Goal: Task Accomplishment & Management: Manage account settings

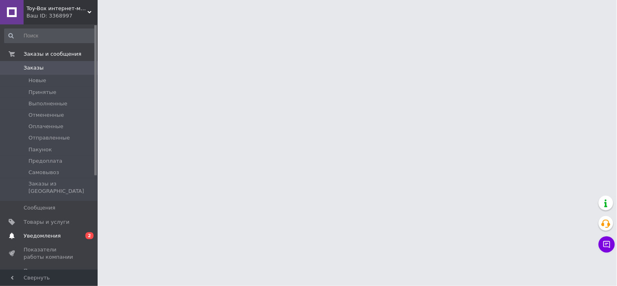
click at [69, 232] on span "Уведомления" at bounding box center [50, 235] width 52 height 7
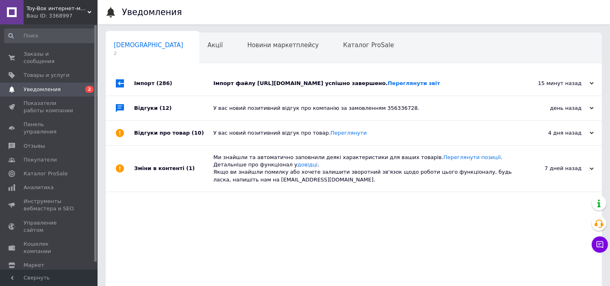
click at [471, 87] on div "Імпорт файлу https://67743544.keepincrm.com/callbacks/prom/products.xlsx?access…" at bounding box center [362, 83] width 299 height 7
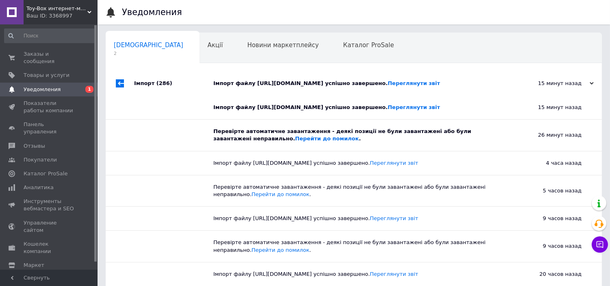
click at [472, 87] on div "Імпорт файлу https://67743544.keepincrm.com/callbacks/prom/products.xlsx?access…" at bounding box center [362, 83] width 299 height 7
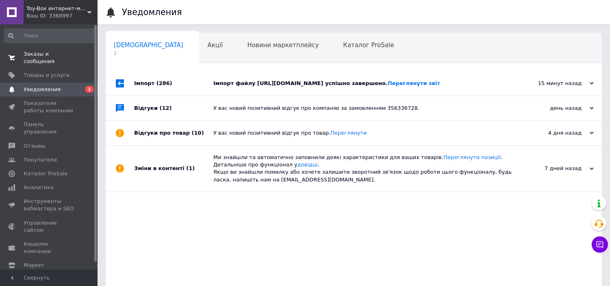
click at [56, 55] on span "Заказы и сообщения" at bounding box center [50, 57] width 52 height 15
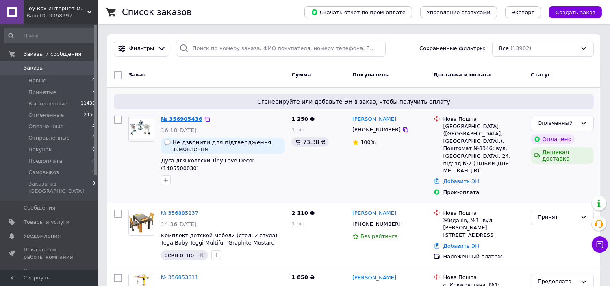
click at [180, 117] on link "№ 356905436" at bounding box center [181, 119] width 41 height 6
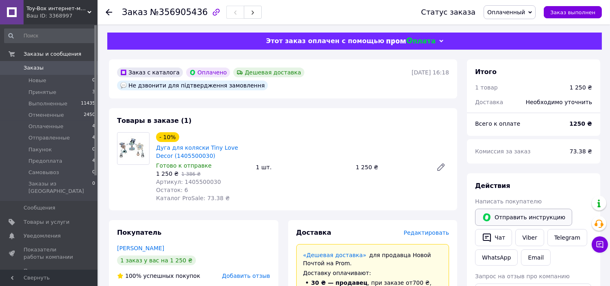
click at [535, 221] on button "Отправить инструкцию" at bounding box center [523, 217] width 97 height 17
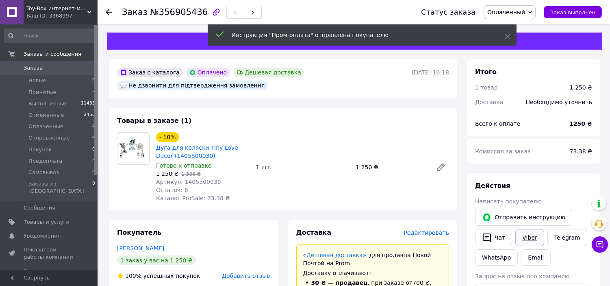
click at [531, 238] on link "Viber" at bounding box center [530, 237] width 28 height 17
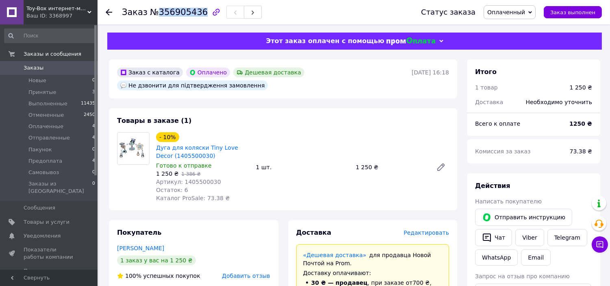
drag, startPoint x: 156, startPoint y: 11, endPoint x: 195, endPoint y: 13, distance: 39.1
click at [195, 13] on span "№356905436" at bounding box center [179, 12] width 58 height 10
copy span "356905436"
drag, startPoint x: 356, startPoint y: 169, endPoint x: 369, endPoint y: 171, distance: 13.2
click at [369, 171] on div "1 250 ₴" at bounding box center [391, 166] width 77 height 11
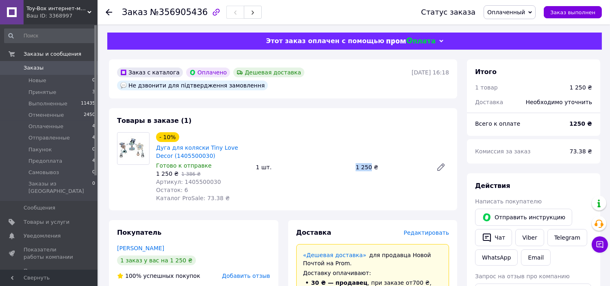
copy div "1 250"
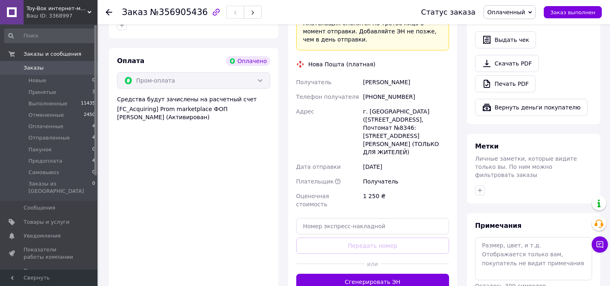
scroll to position [300, 0]
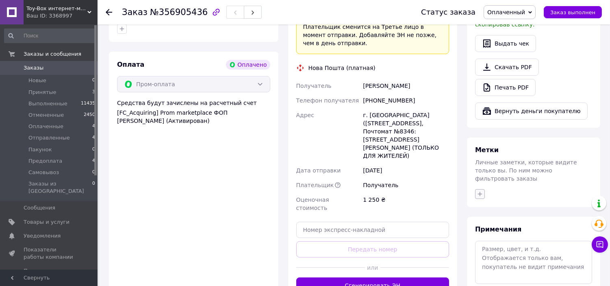
click at [482, 191] on icon "button" at bounding box center [480, 194] width 7 height 7
click at [526, 253] on label "написали в [GEOGRAPHIC_DATA]" at bounding box center [517, 259] width 56 height 13
checkbox input "true"
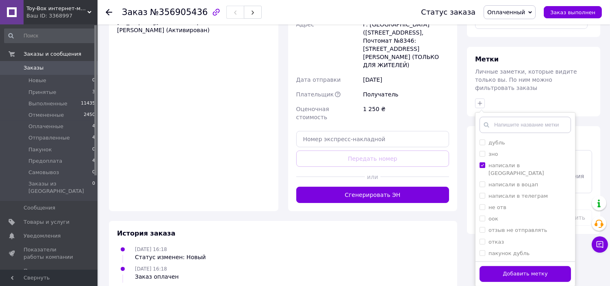
click at [511, 266] on button "Добавить метку" at bounding box center [525, 274] width 91 height 16
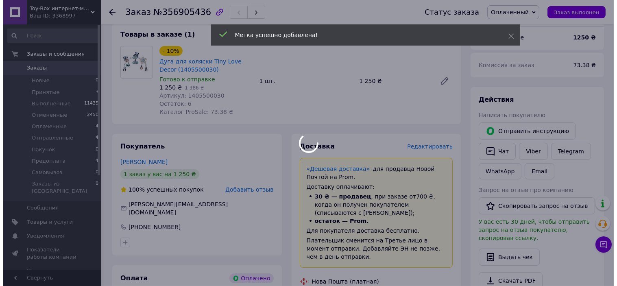
scroll to position [0, 0]
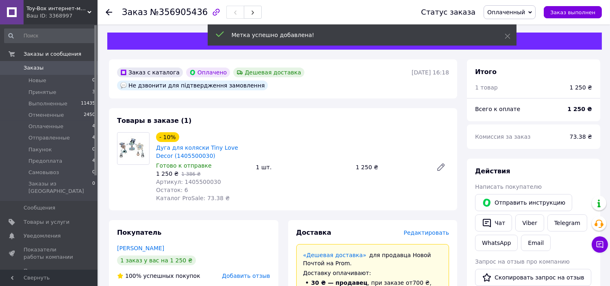
click at [49, 68] on span "Заказы" at bounding box center [50, 67] width 52 height 7
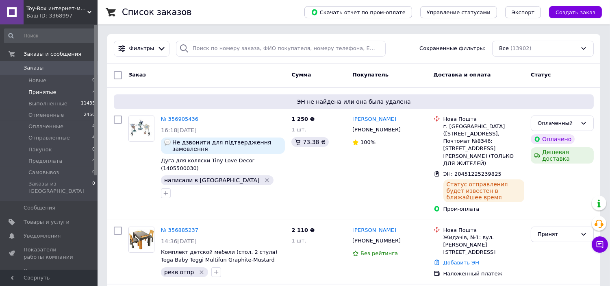
click at [56, 94] on li "Принятые 3" at bounding box center [50, 92] width 100 height 11
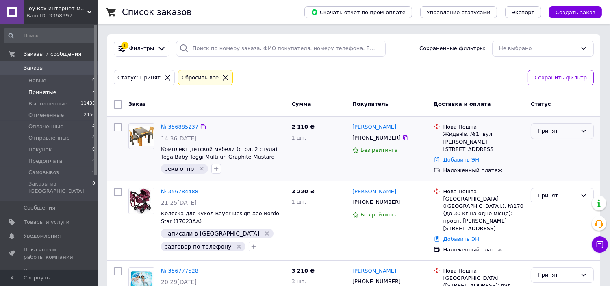
click at [560, 127] on div "Принят" at bounding box center [557, 131] width 39 height 9
click at [562, 181] on li "Предоплата" at bounding box center [562, 186] width 62 height 15
